Goal: Download file/media

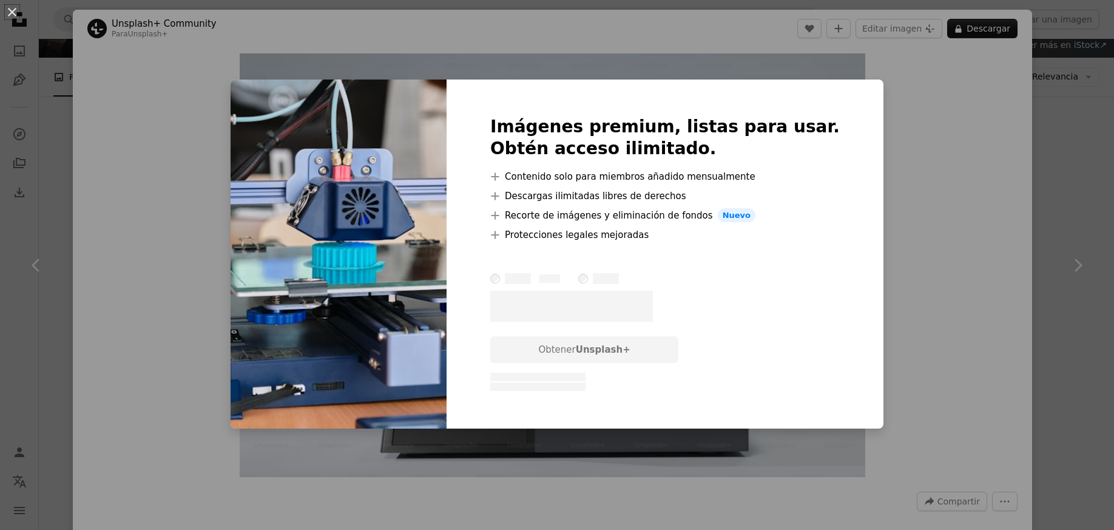
scroll to position [582, 0]
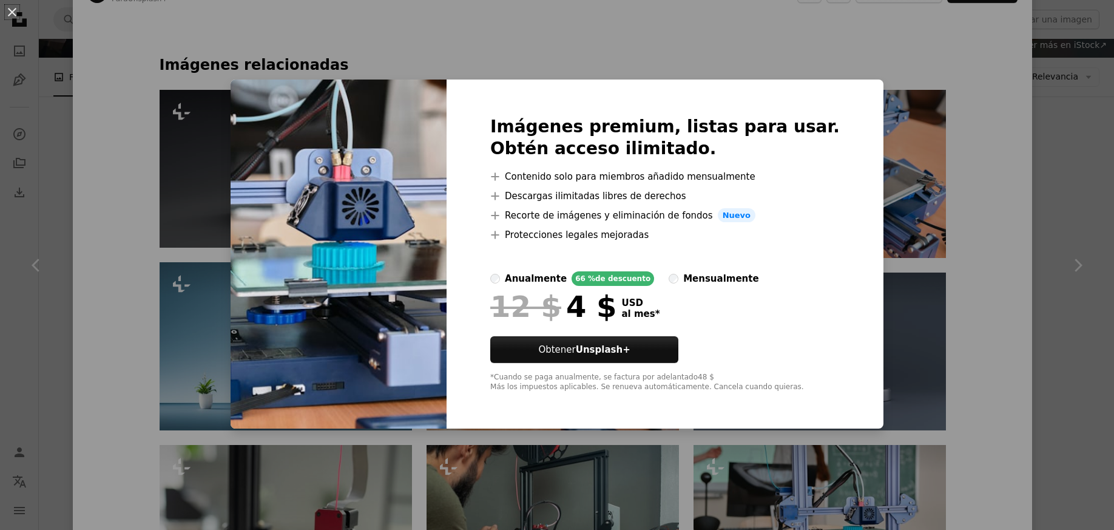
click at [991, 255] on div "An X shape Imágenes premium, listas para usar. Obtén acceso ilimitado. A plus s…" at bounding box center [557, 265] width 1114 height 530
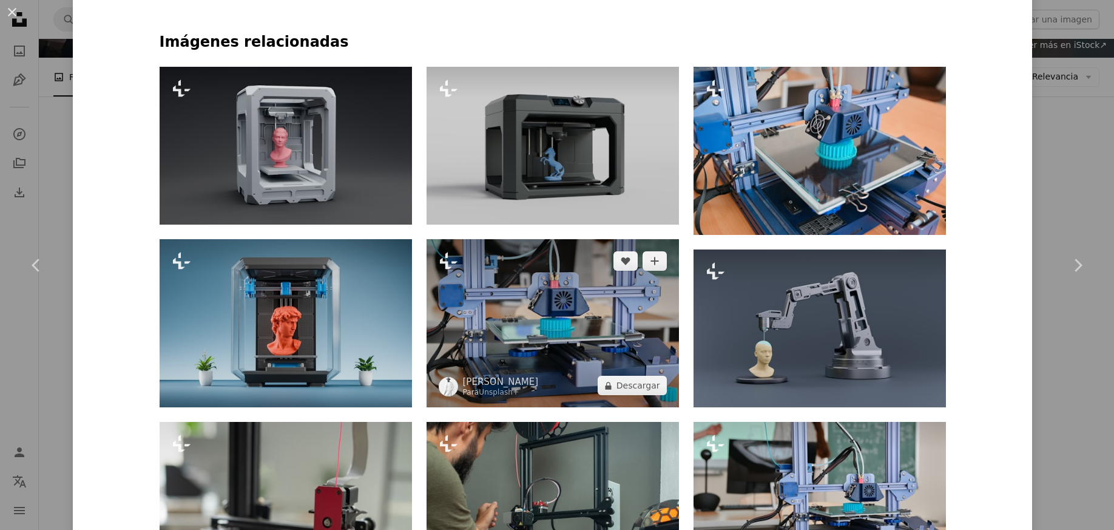
scroll to position [510, 0]
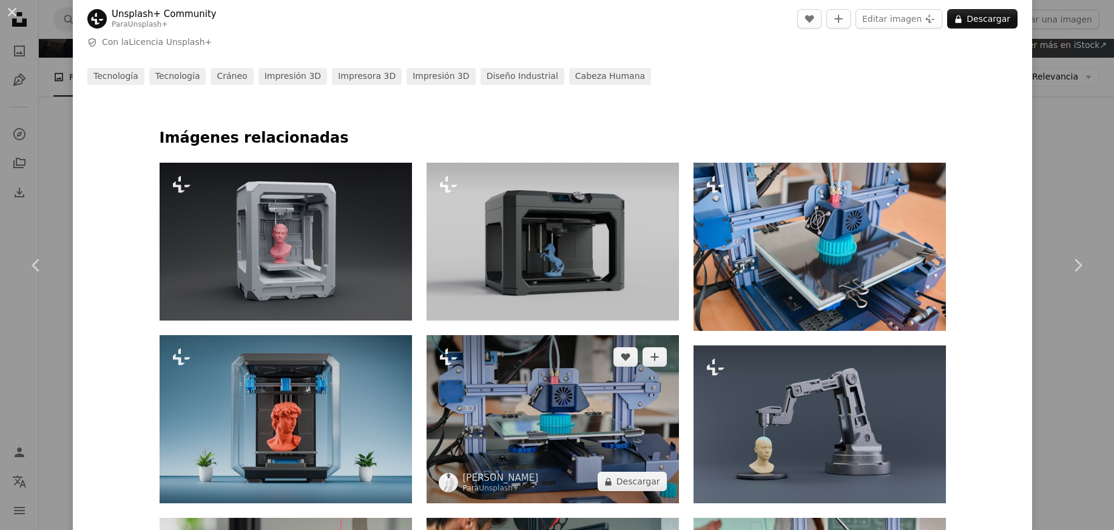
click at [609, 396] on img at bounding box center [552, 419] width 252 height 168
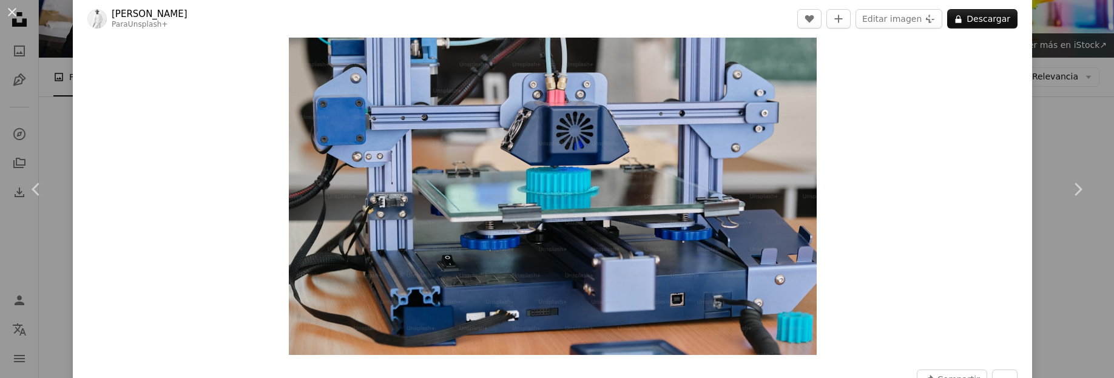
scroll to position [73, 0]
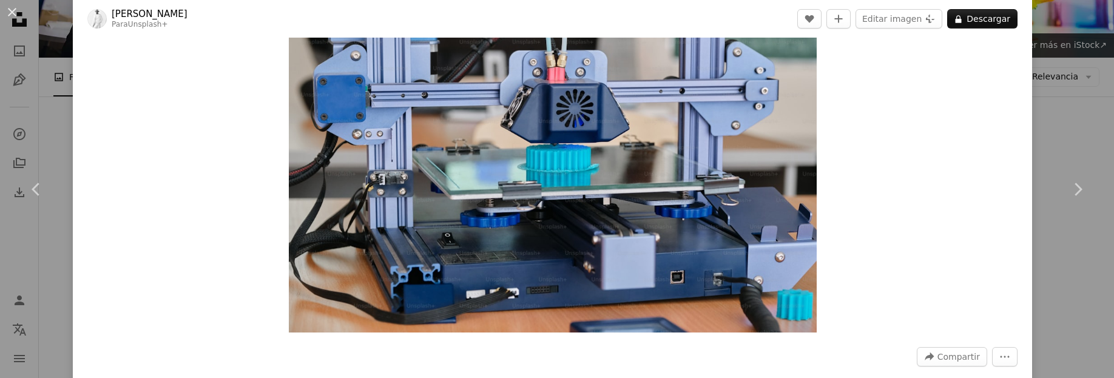
click at [710, 246] on img "Ampliar en esta imagen" at bounding box center [553, 157] width 528 height 352
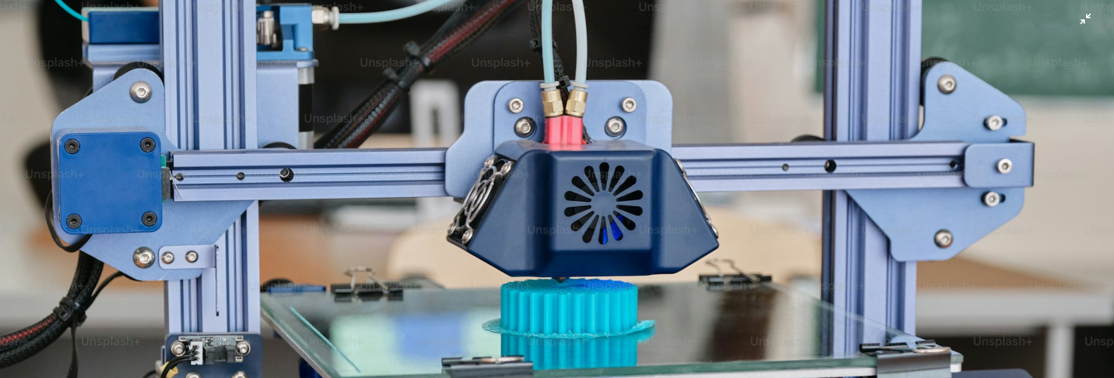
scroll to position [0, 0]
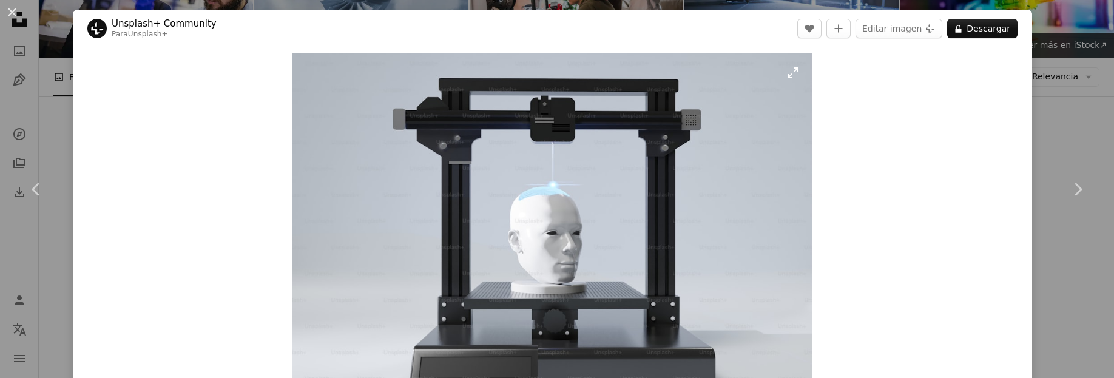
click at [540, 275] on img "Ampliar en esta imagen" at bounding box center [552, 229] width 520 height 352
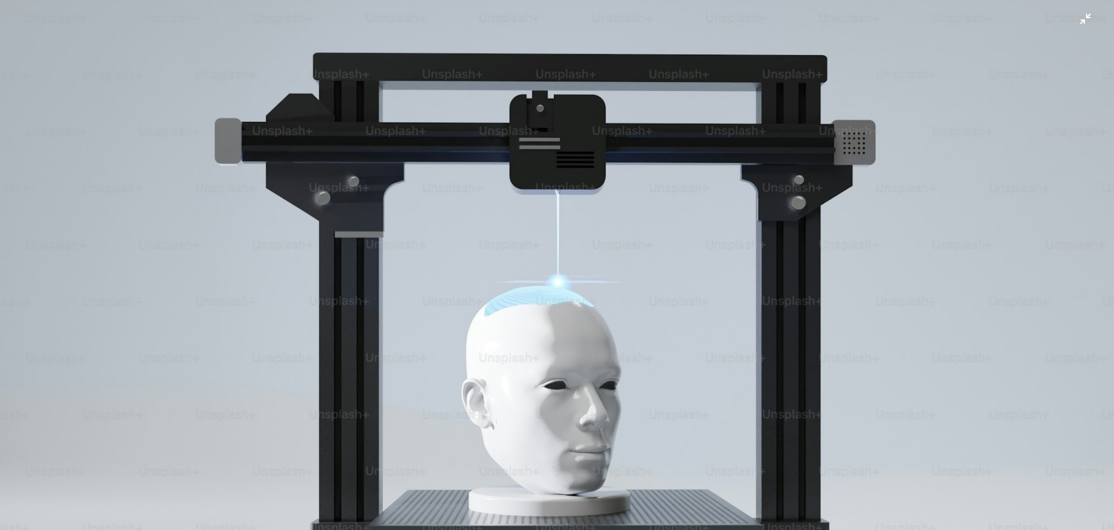
click at [864, 225] on img "Reducir el zoom en esta imagen" at bounding box center [556, 376] width 1115 height 755
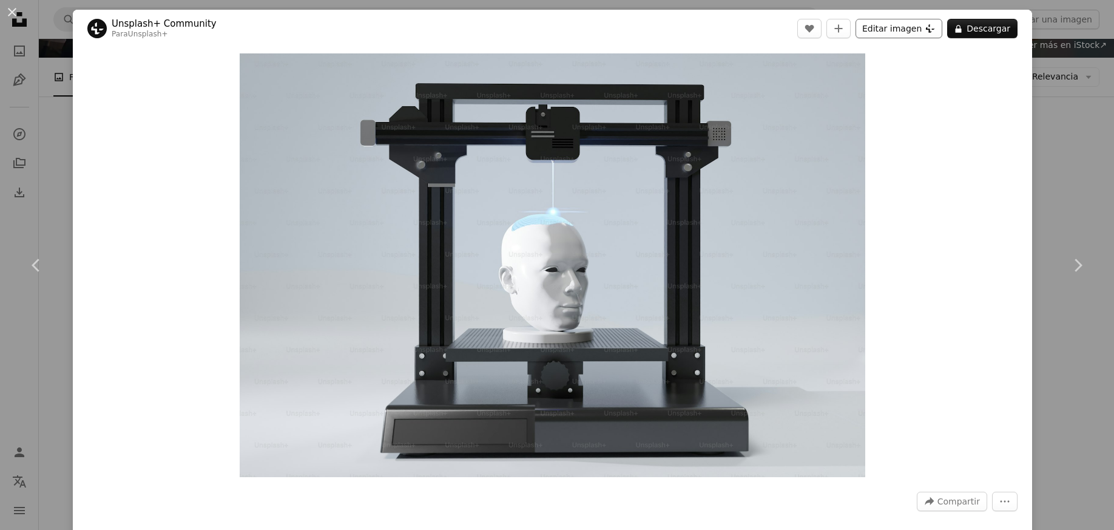
click at [911, 29] on button "Editar imagen Plus sign for Unsplash+" at bounding box center [898, 28] width 87 height 19
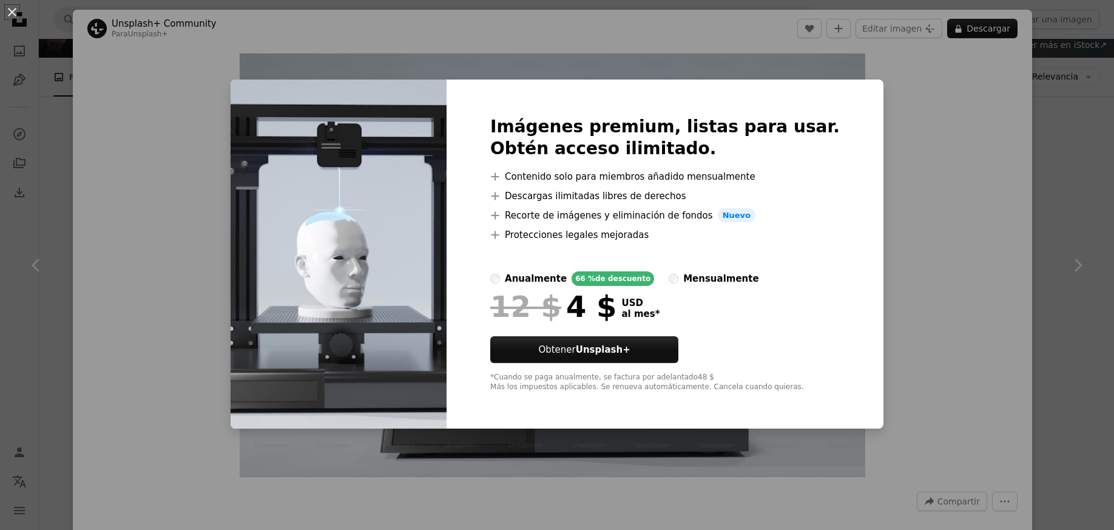
click at [862, 166] on div "An X shape Imágenes premium, listas para usar. Obtén acceso ilimitado. A plus s…" at bounding box center [557, 265] width 1114 height 530
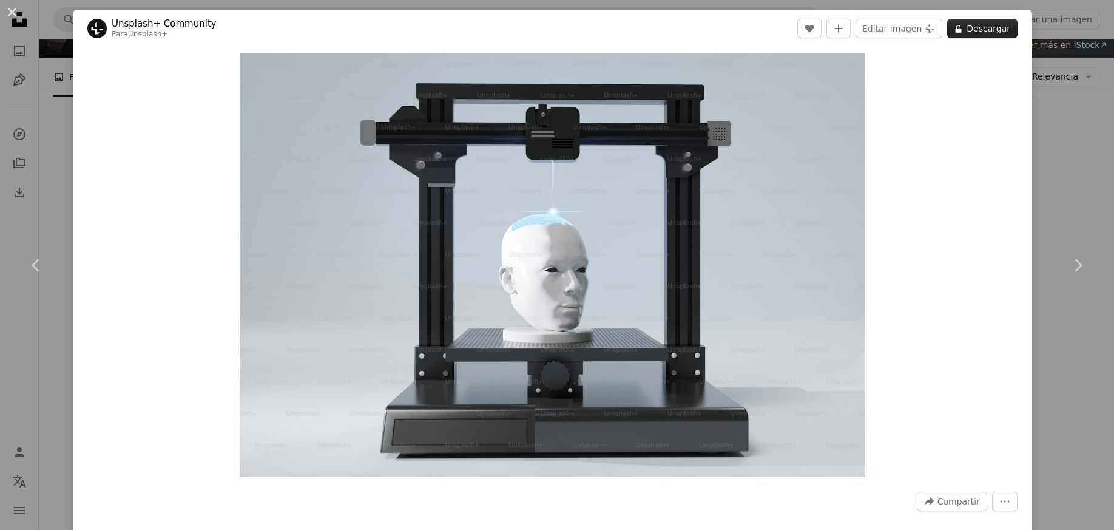
click at [978, 22] on button "A lock Descargar" at bounding box center [982, 28] width 70 height 19
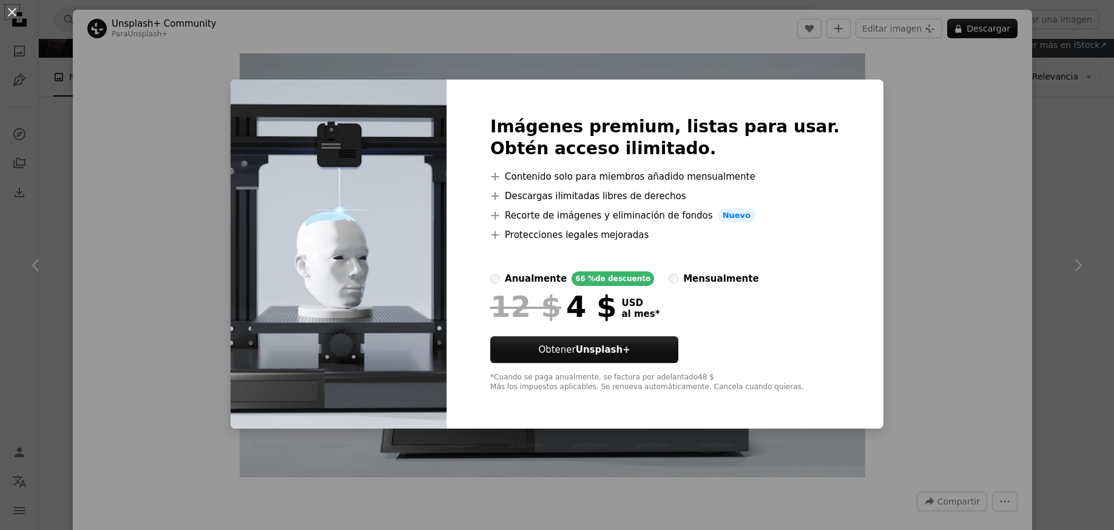
click at [925, 132] on div "An X shape Imágenes premium, listas para usar. Obtén acceso ilimitado. A plus s…" at bounding box center [557, 265] width 1114 height 530
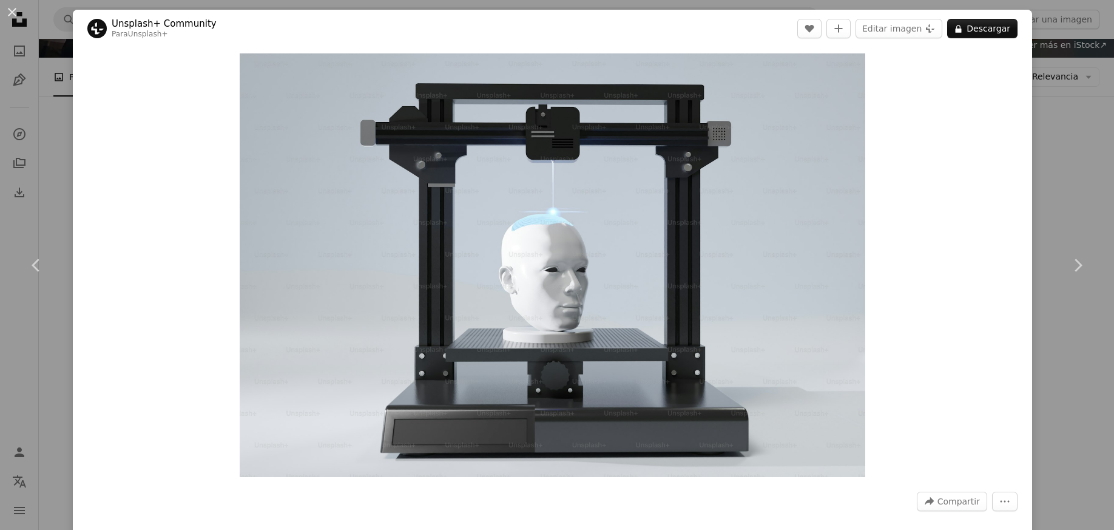
click at [1059, 90] on div "An X shape Chevron left Chevron right Unsplash+ Community Para Unsplash+ A hear…" at bounding box center [557, 265] width 1114 height 530
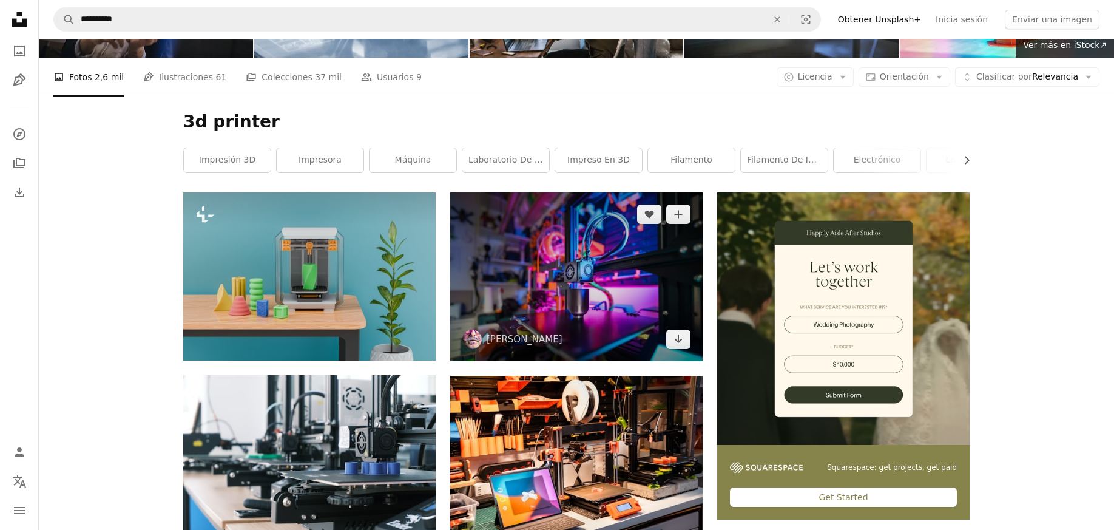
click at [573, 192] on img at bounding box center [576, 276] width 252 height 169
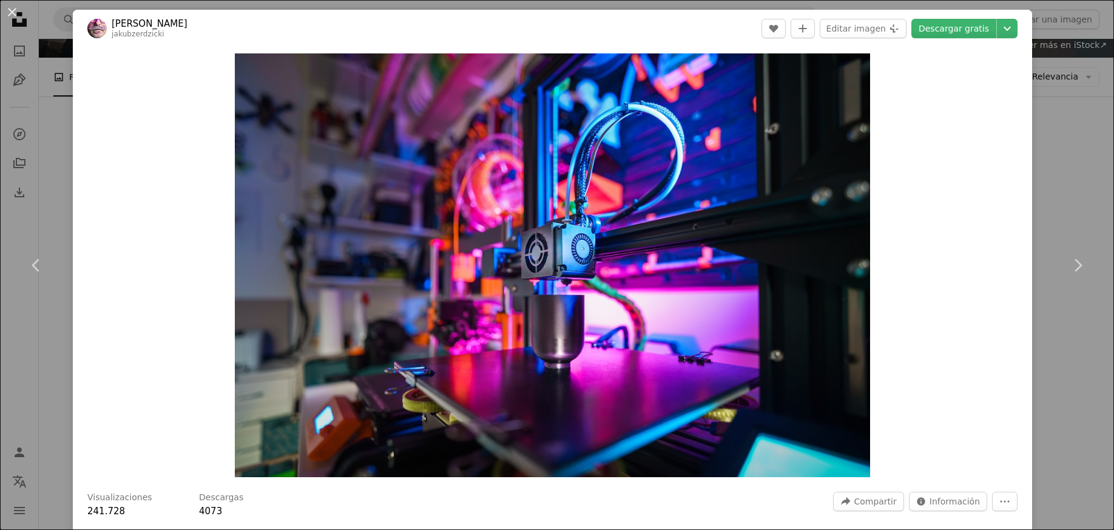
click at [1078, 110] on div "An X shape Chevron left Chevron right [PERSON_NAME] jakubzerdzicki A heart A pl…" at bounding box center [557, 265] width 1114 height 530
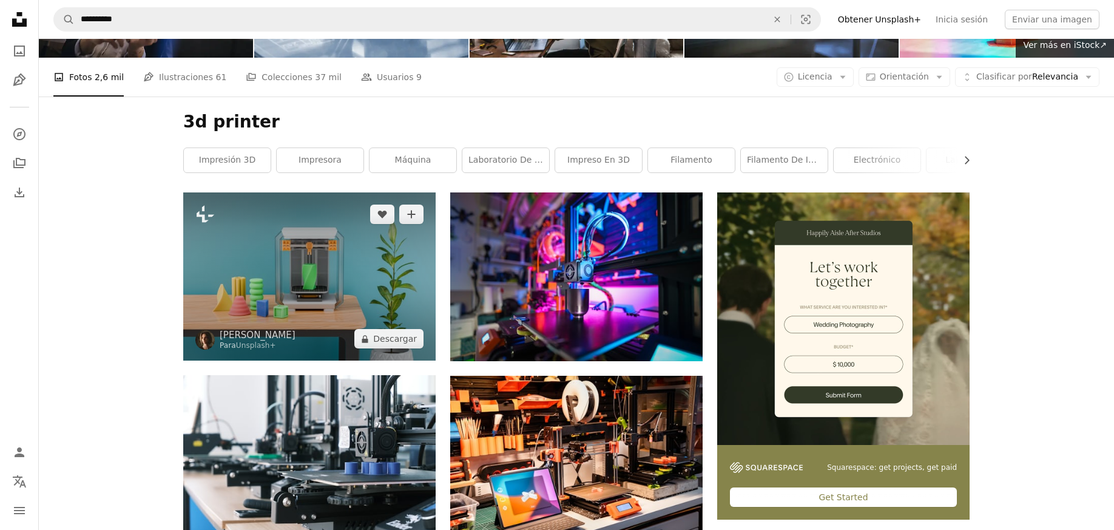
click at [339, 192] on img at bounding box center [309, 276] width 252 height 168
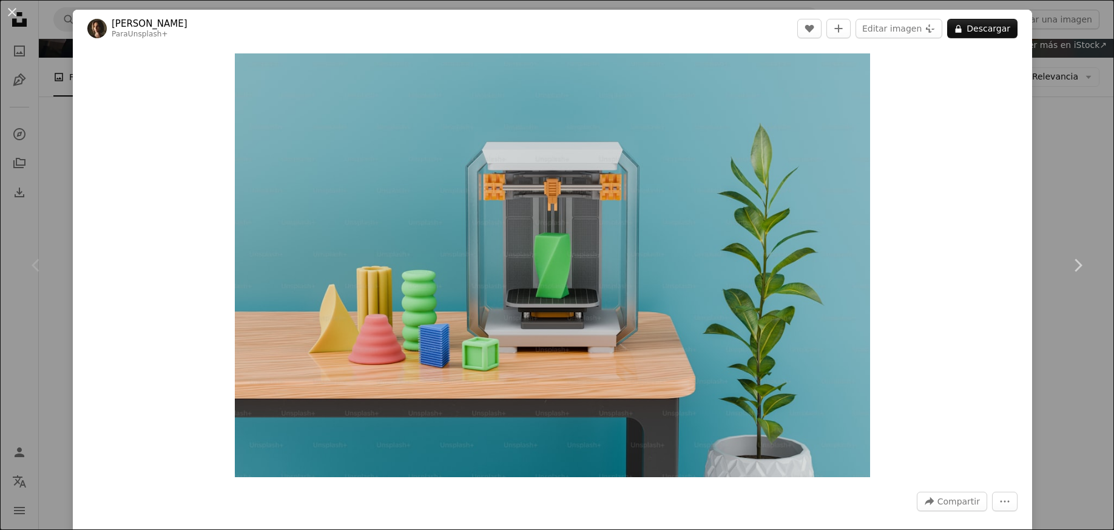
click at [1080, 168] on div "An X shape Chevron left Chevron right [PERSON_NAME] Para Unsplash+ A heart A pl…" at bounding box center [557, 265] width 1114 height 530
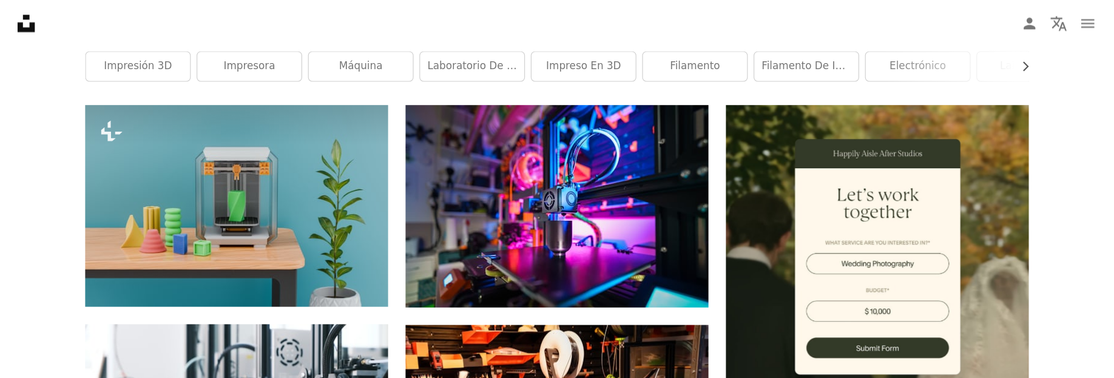
scroll to position [248, 0]
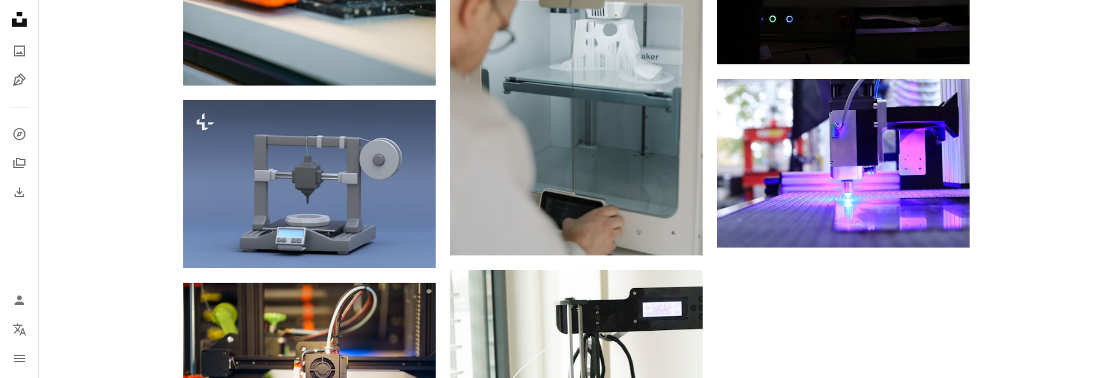
scroll to position [1485, 0]
